Goal: Task Accomplishment & Management: Use online tool/utility

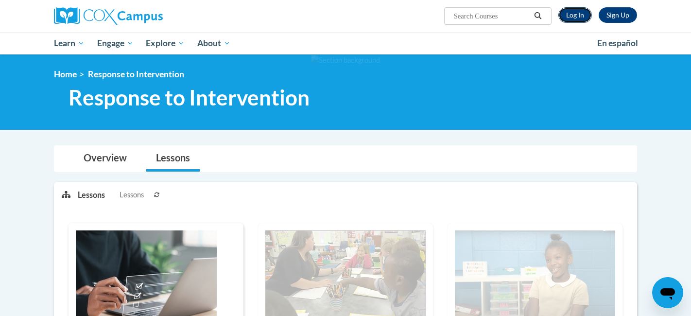
click at [575, 17] on link "Log In" at bounding box center [575, 15] width 34 height 16
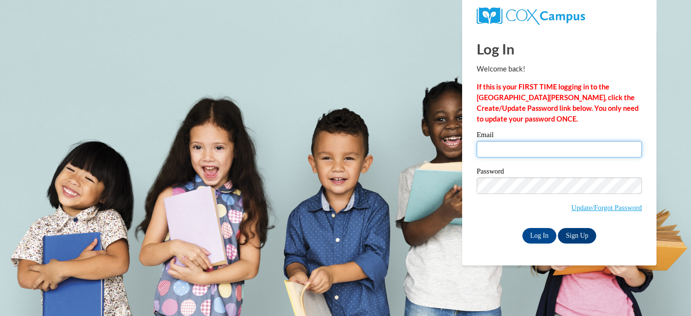
click at [547, 147] on input "Email" at bounding box center [558, 149] width 165 height 17
type input "kzinser@wausauschools.org"
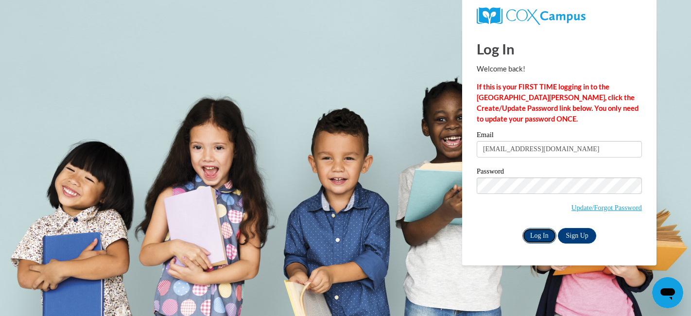
click at [544, 234] on input "Log In" at bounding box center [539, 236] width 34 height 16
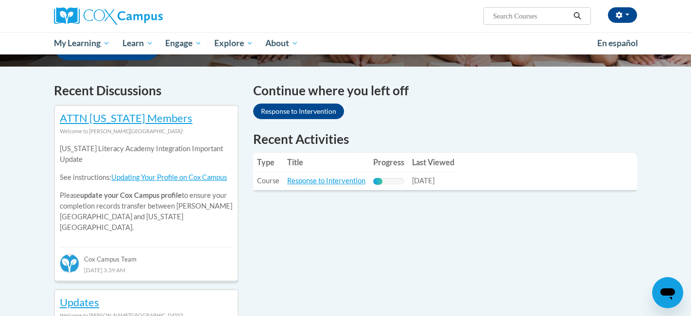
scroll to position [276, 0]
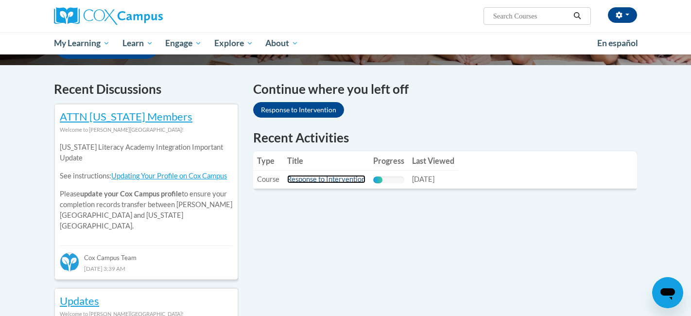
click at [321, 178] on link "Response to Intervention" at bounding box center [326, 179] width 78 height 8
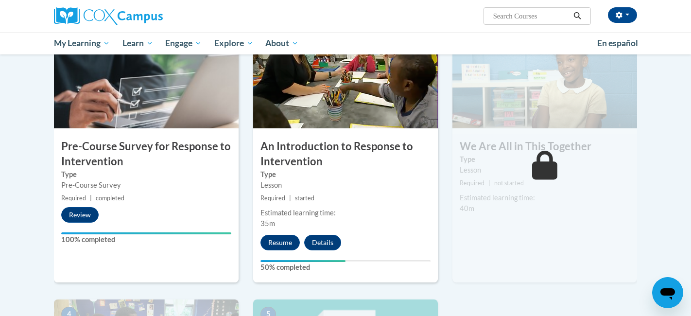
scroll to position [241, 0]
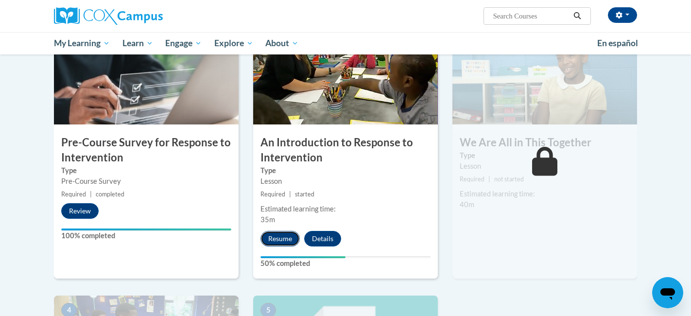
click at [279, 238] on button "Resume" at bounding box center [279, 239] width 39 height 16
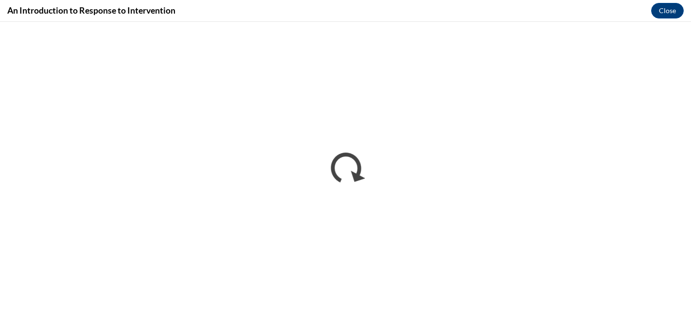
scroll to position [0, 0]
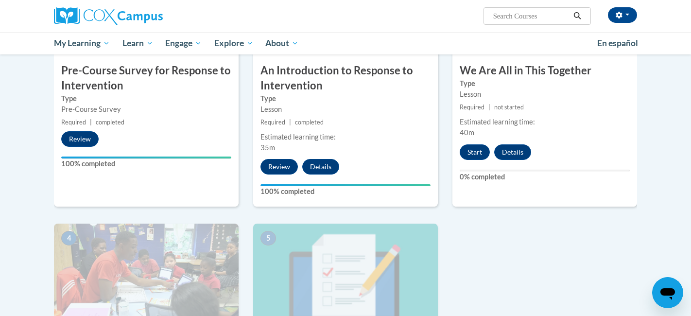
scroll to position [313, 0]
click at [475, 148] on button "Start" at bounding box center [474, 152] width 30 height 16
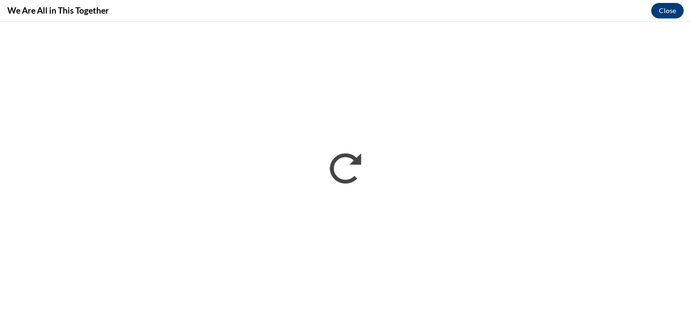
scroll to position [0, 0]
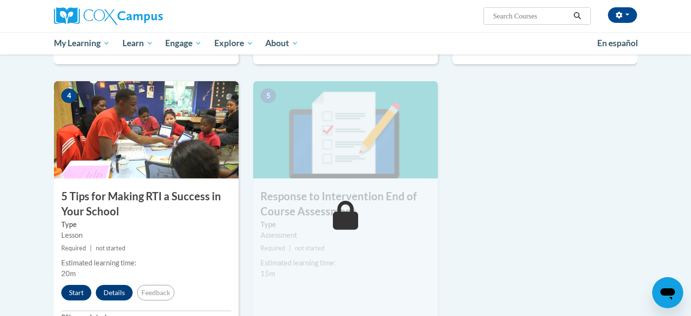
scroll to position [462, 0]
